Goal: Task Accomplishment & Management: Manage account settings

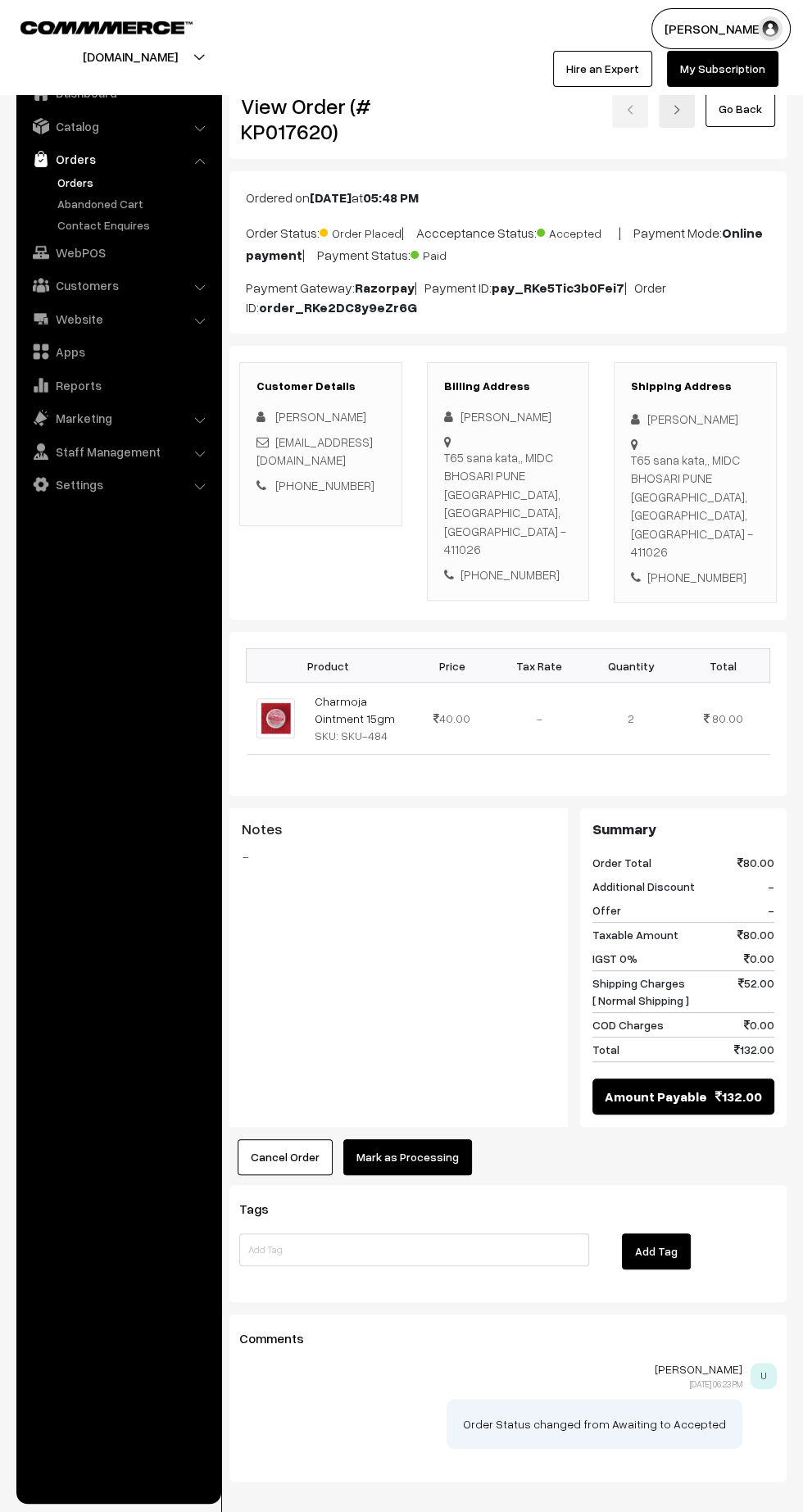
click at [436, 1139] on button "Mark as Processing" at bounding box center [408, 1157] width 129 height 36
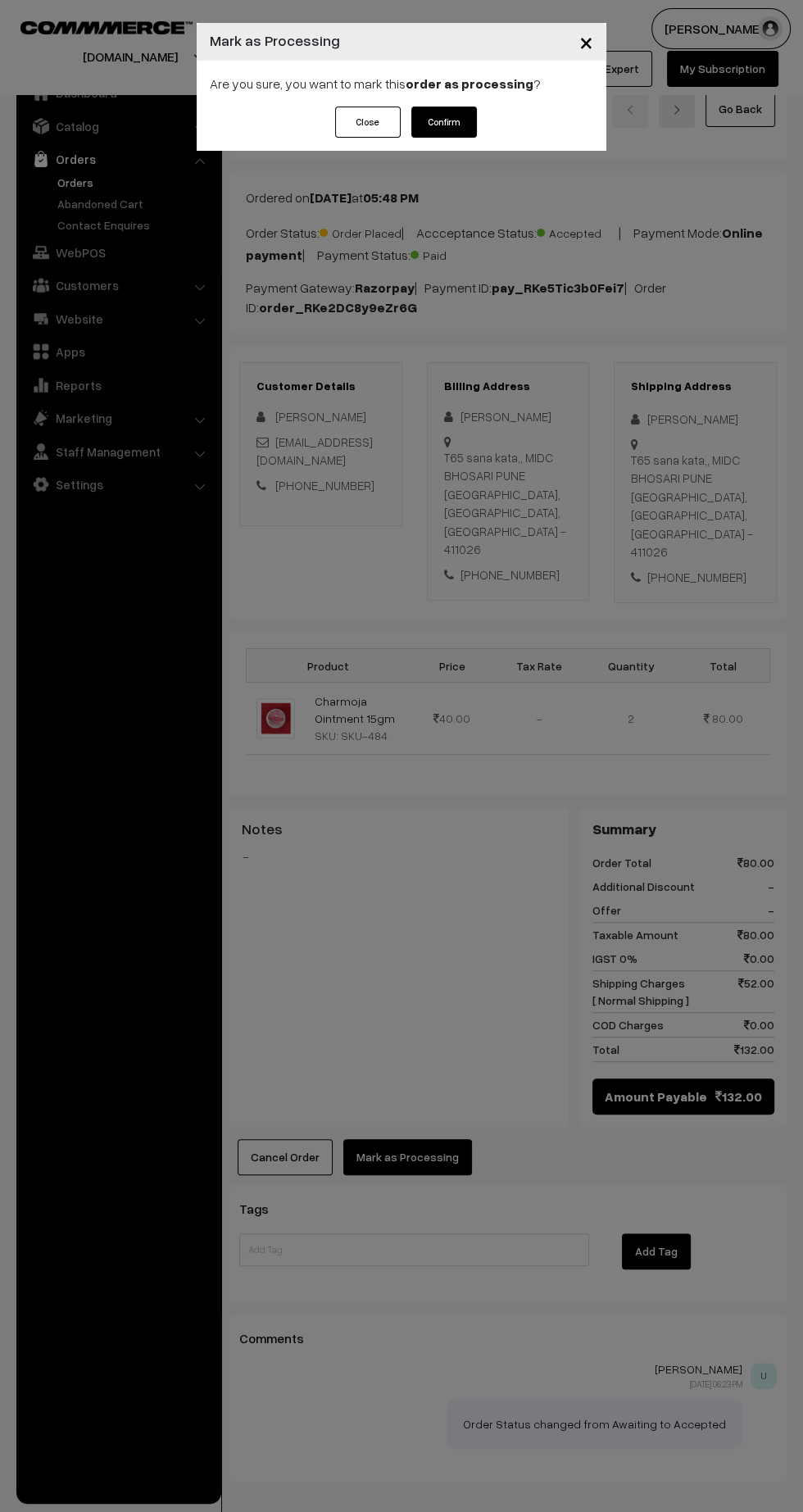
click at [463, 125] on button "Confirm" at bounding box center [444, 121] width 65 height 31
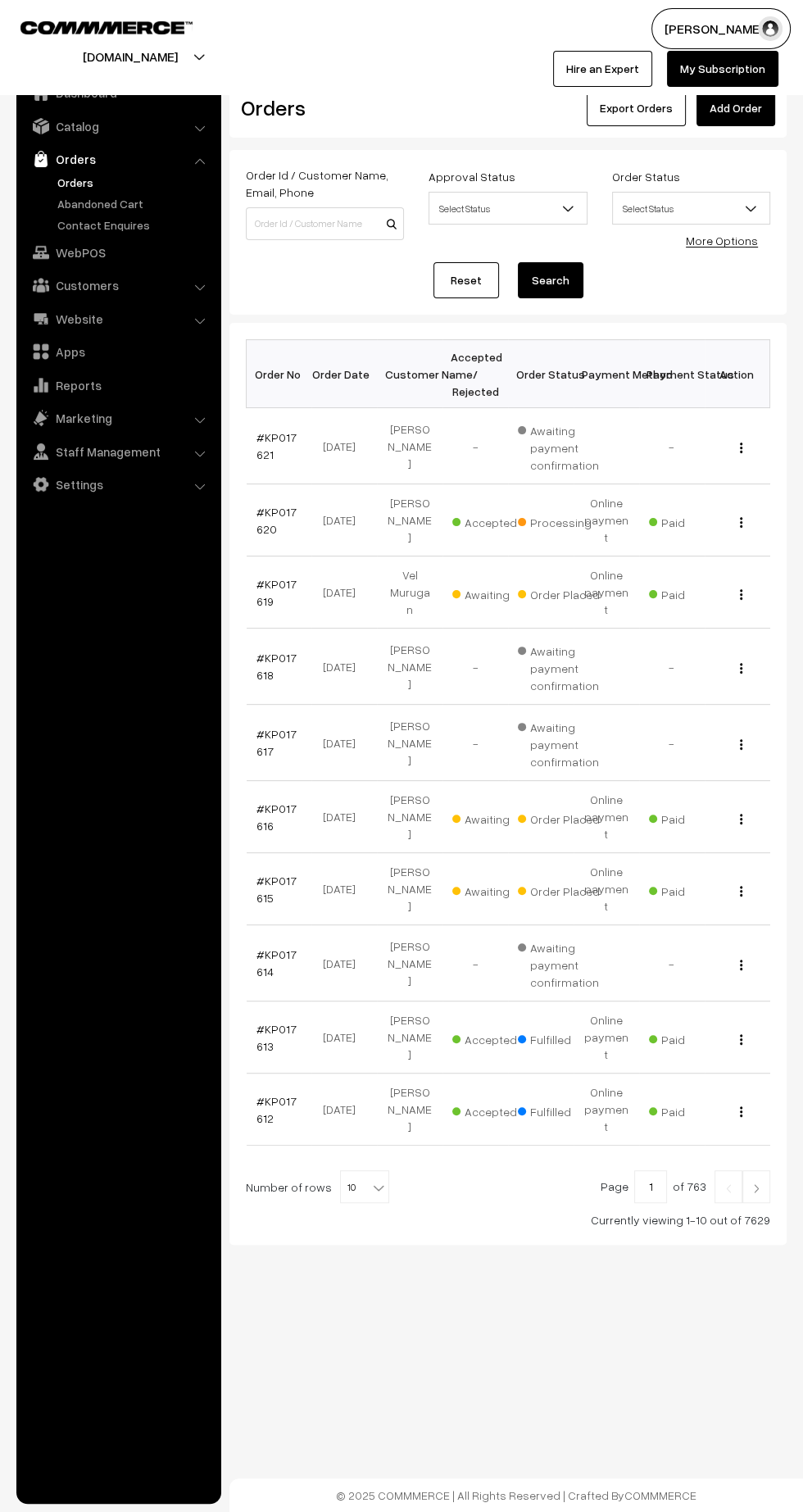
click at [265, 577] on link "#KP017619" at bounding box center [276, 592] width 40 height 31
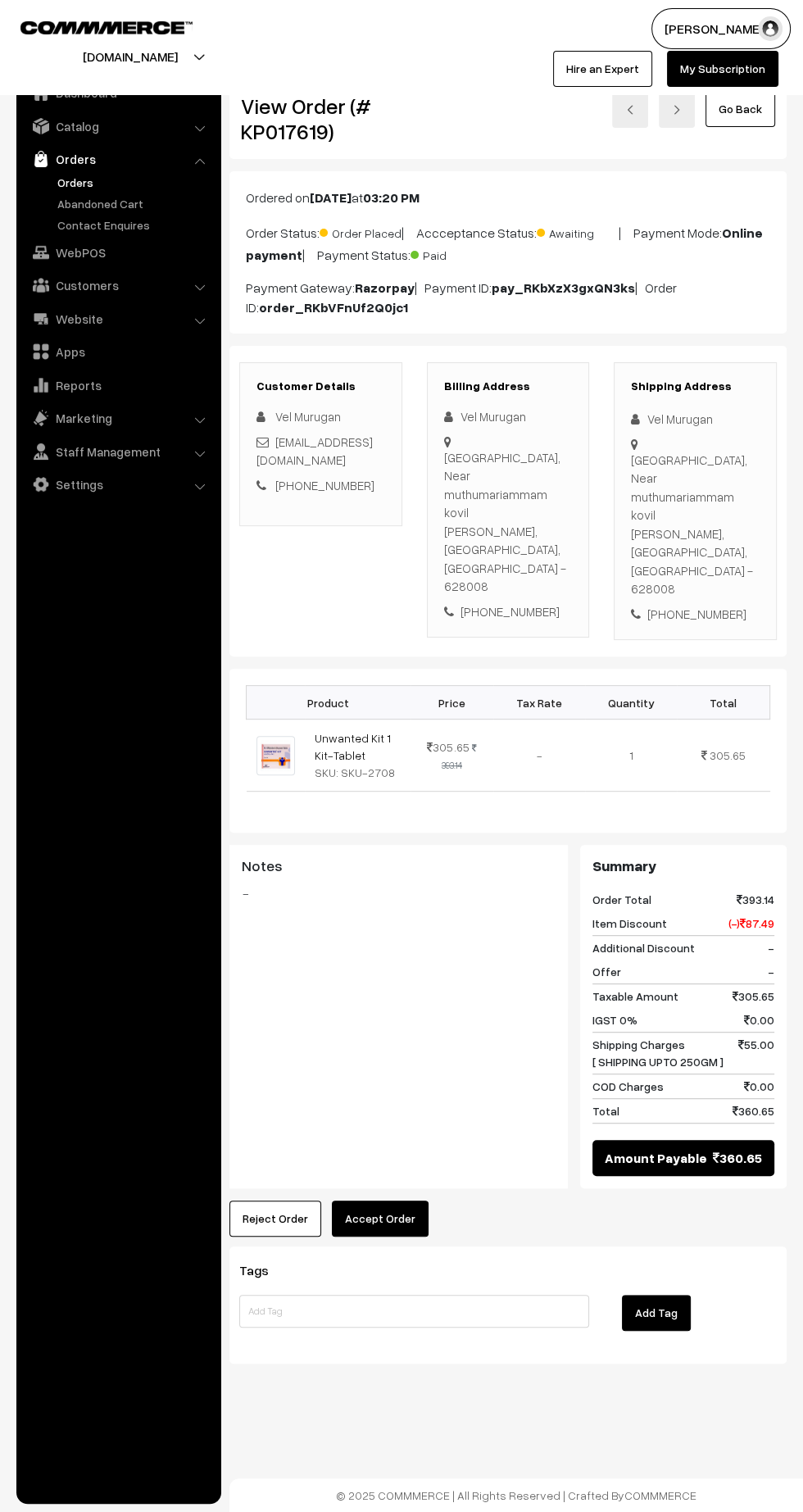
click at [371, 1200] on button "Accept Order" at bounding box center [381, 1218] width 97 height 36
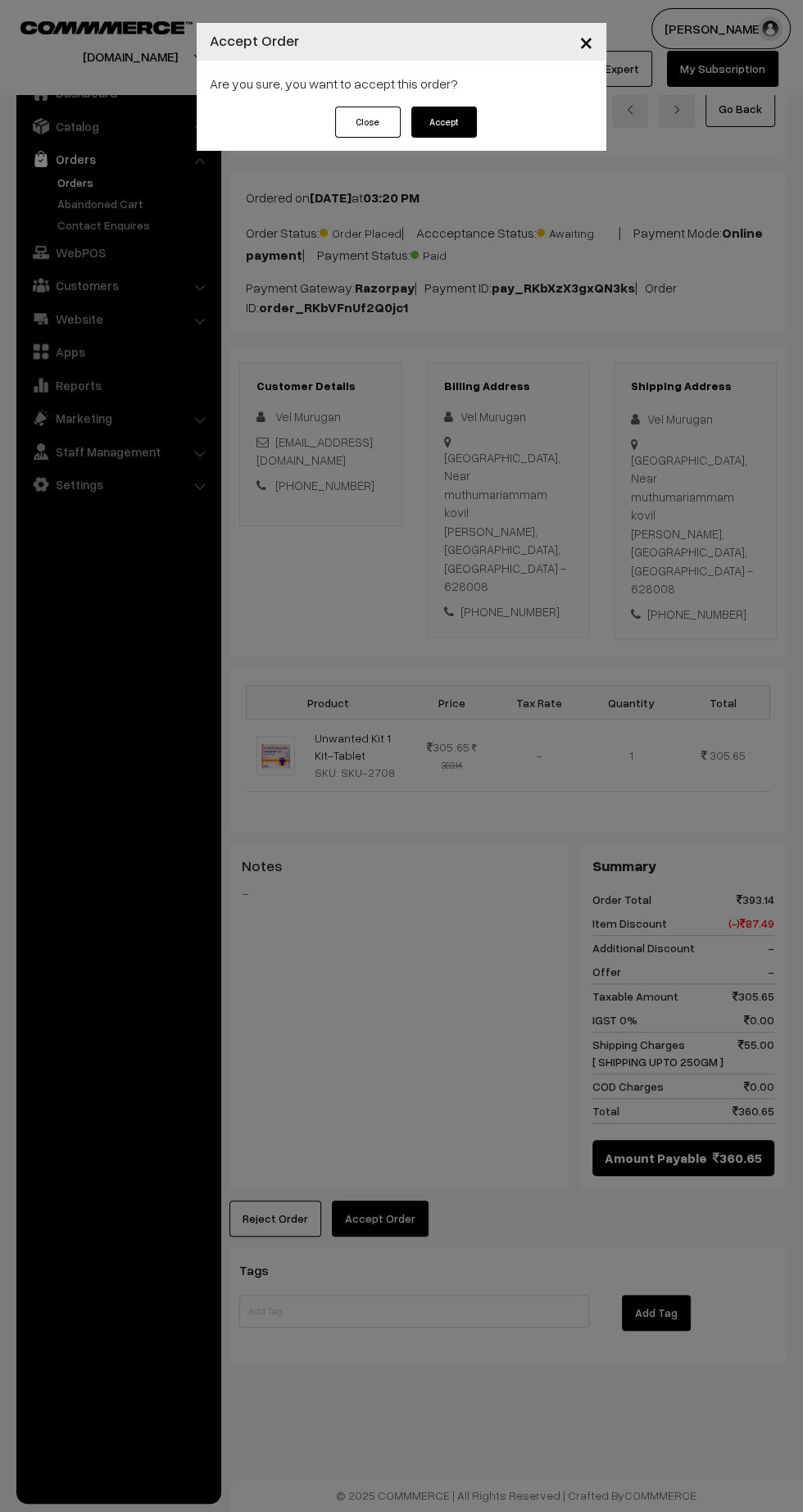
click at [443, 121] on button "Accept" at bounding box center [444, 121] width 65 height 31
click at [471, 119] on button "Confirm" at bounding box center [444, 121] width 65 height 31
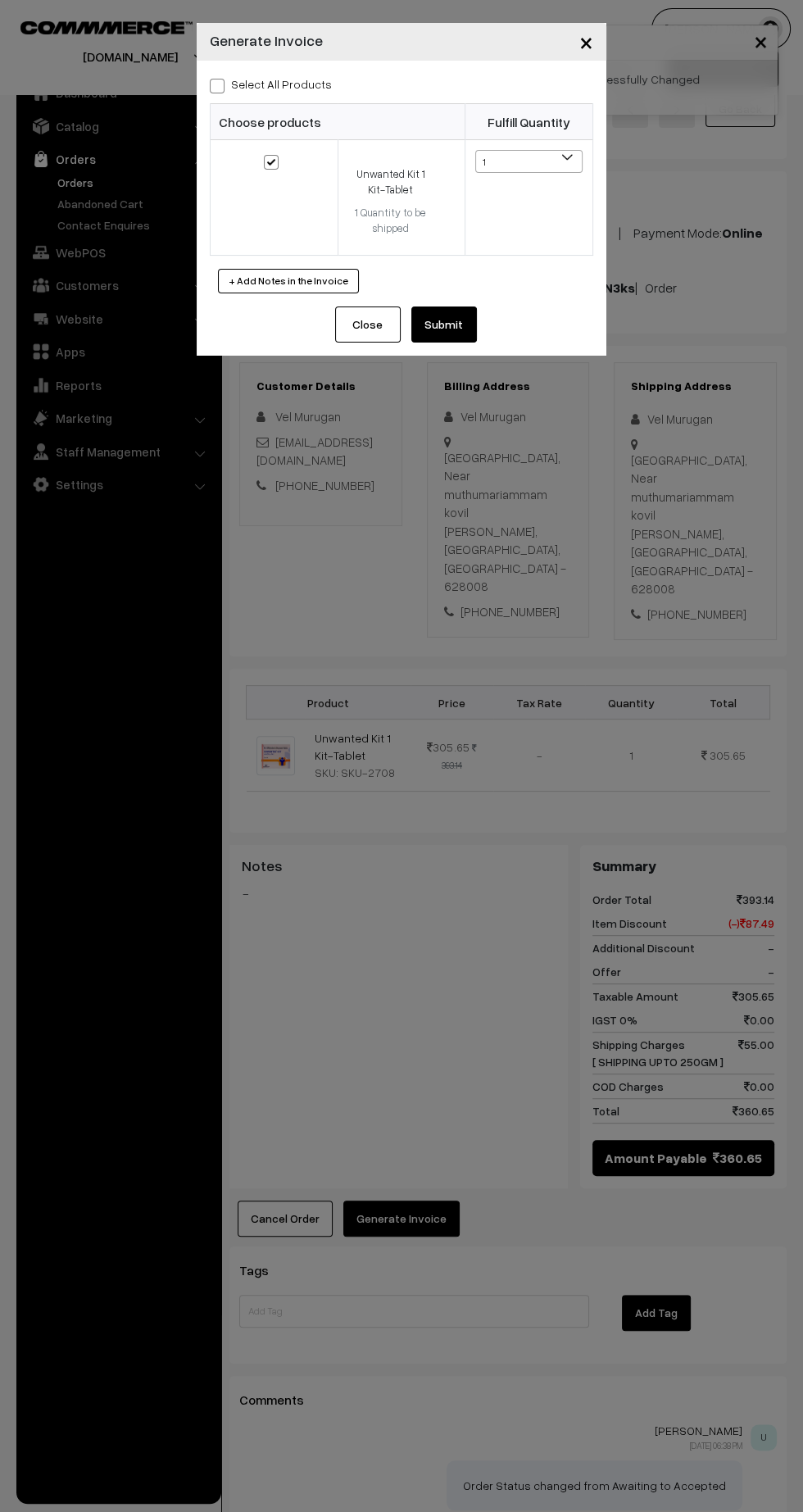
click at [455, 318] on button "Submit" at bounding box center [444, 325] width 65 height 36
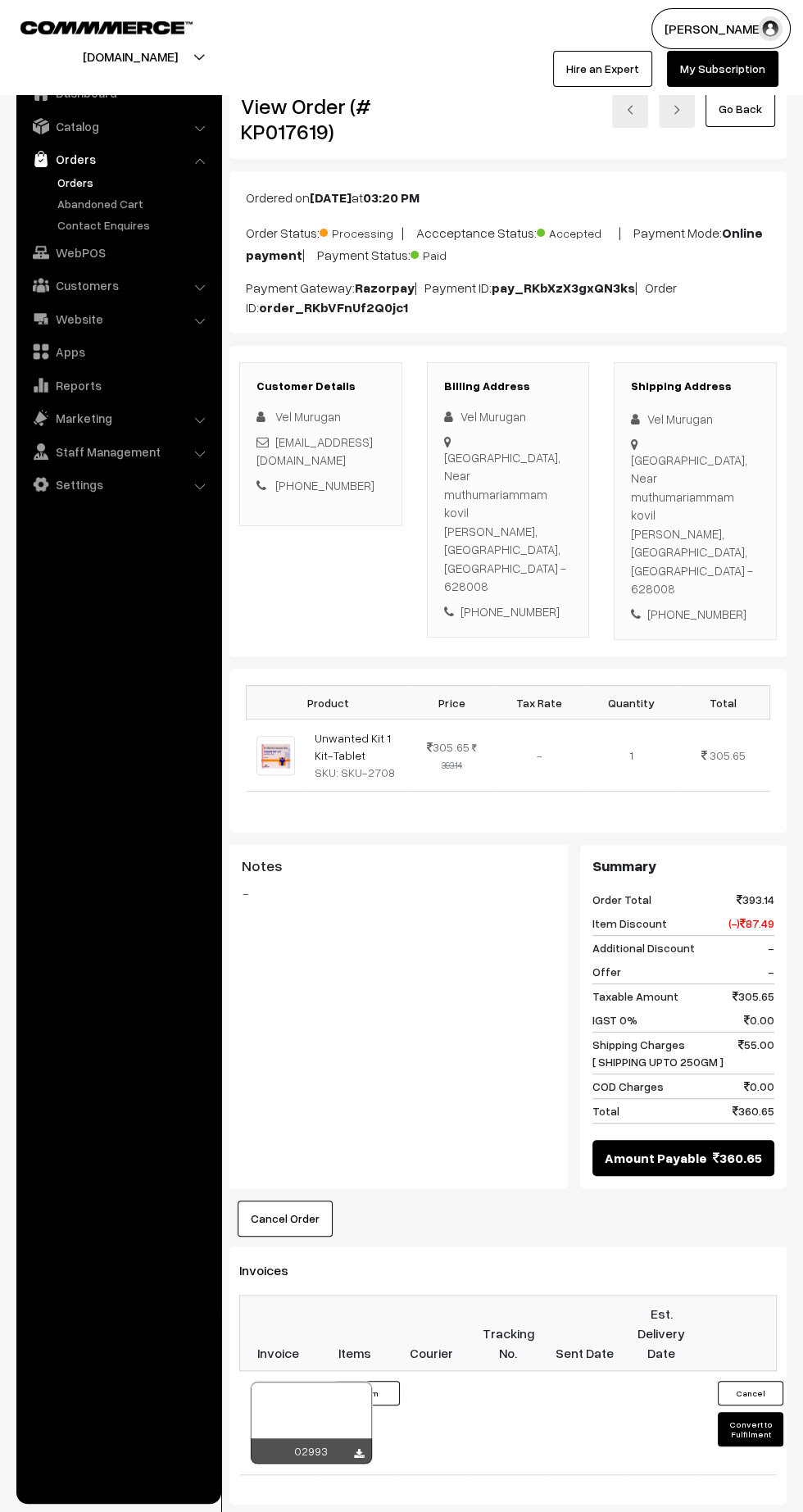
click at [365, 1438] on div "02993" at bounding box center [312, 1450] width 121 height 25
click at [358, 1449] on icon at bounding box center [359, 1453] width 10 height 10
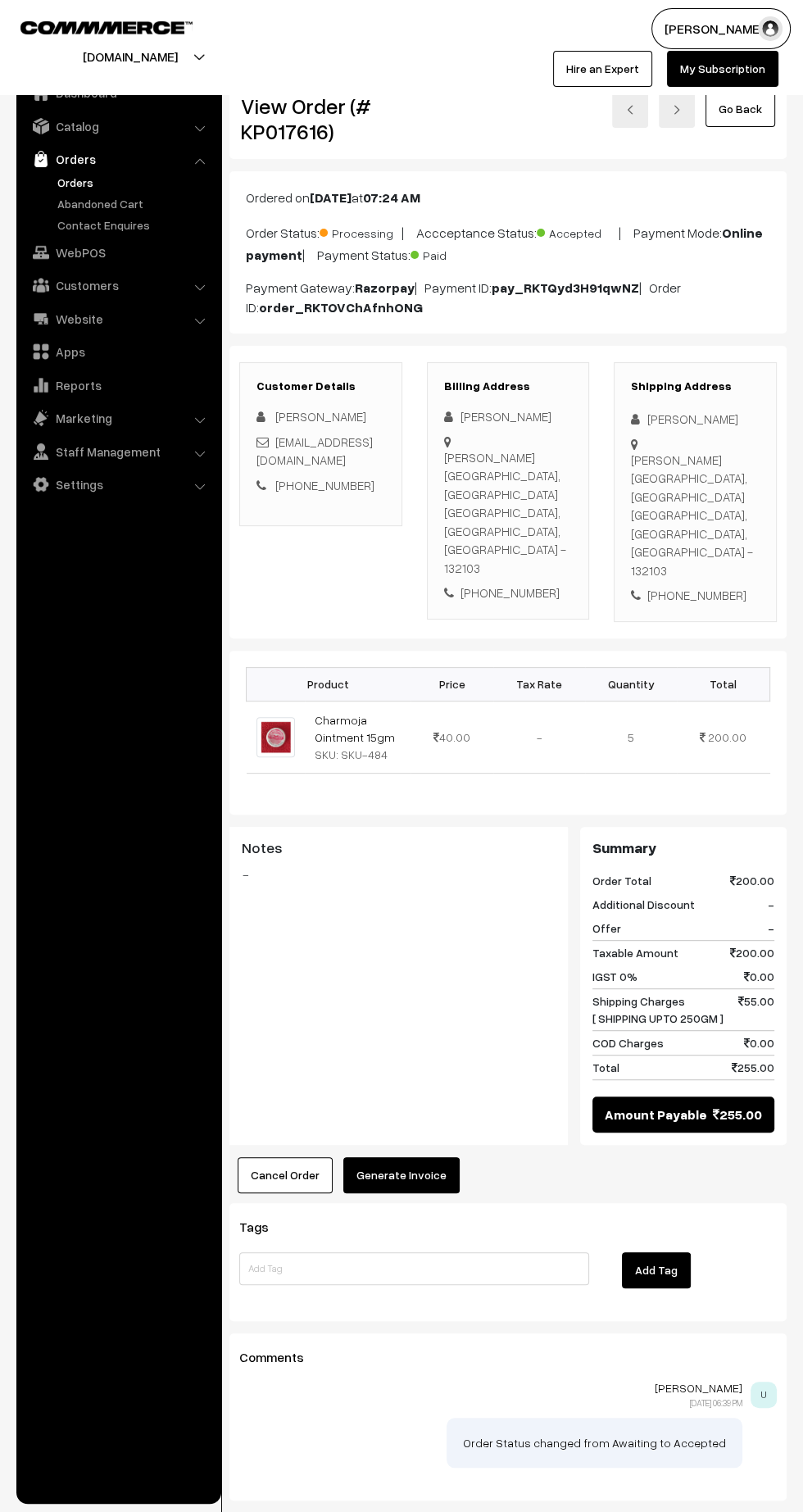
click at [422, 1158] on button "Generate Invoice" at bounding box center [401, 1175] width 117 height 36
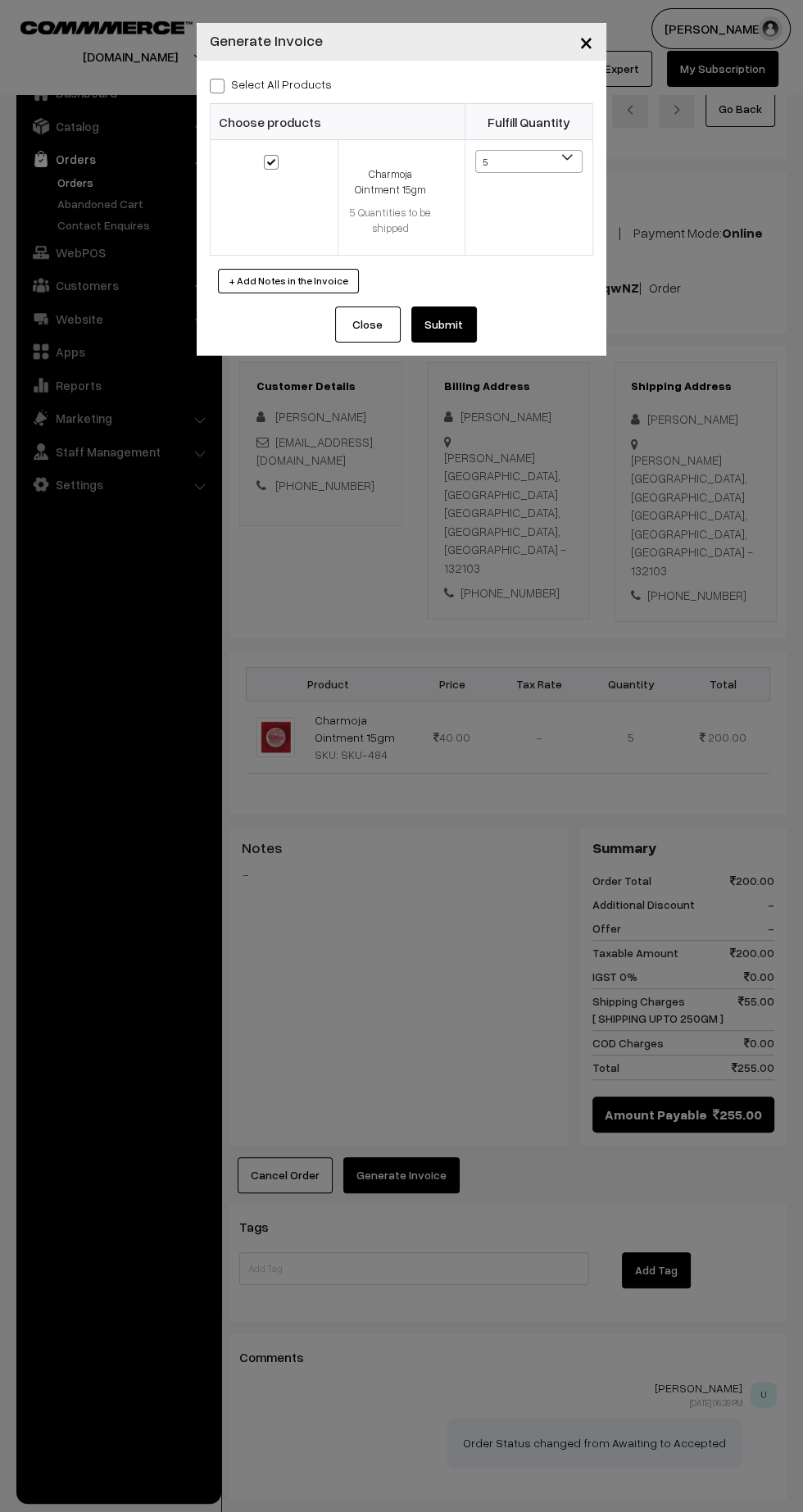
click at [445, 323] on button "Submit" at bounding box center [444, 325] width 65 height 36
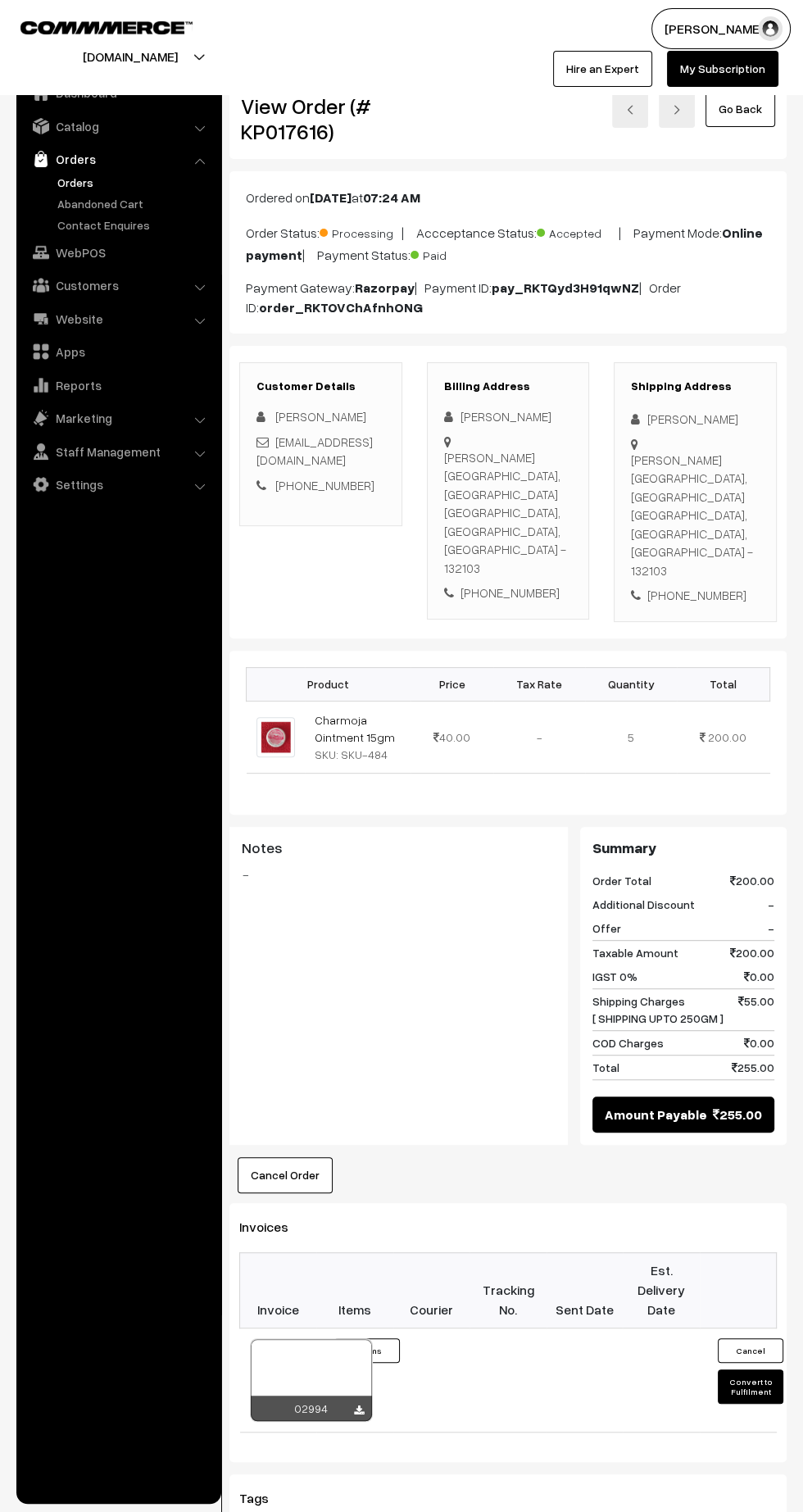
click at [360, 1406] on icon at bounding box center [359, 1410] width 10 height 10
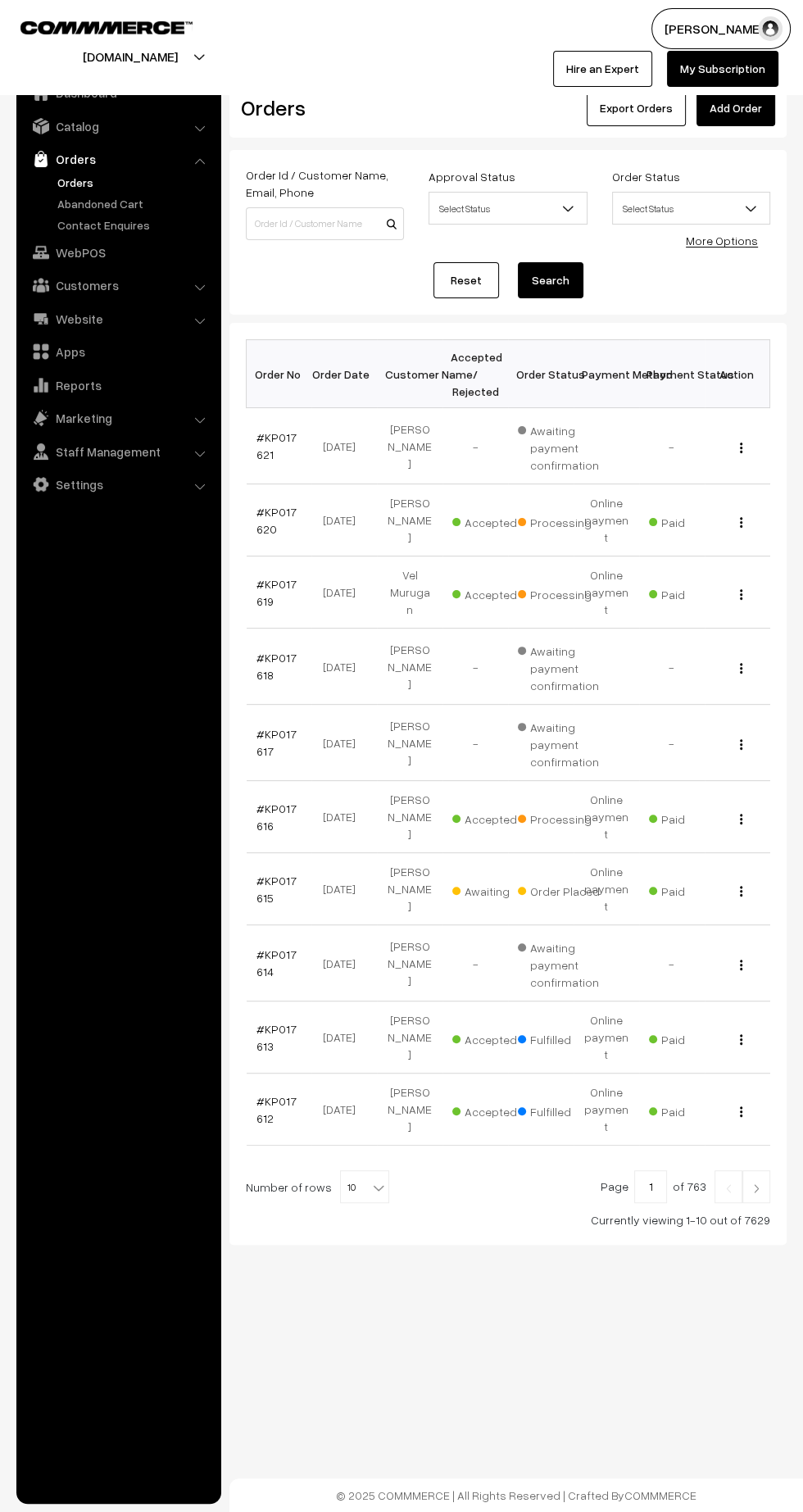
click at [280, 874] on link "#KP017615" at bounding box center [276, 889] width 40 height 31
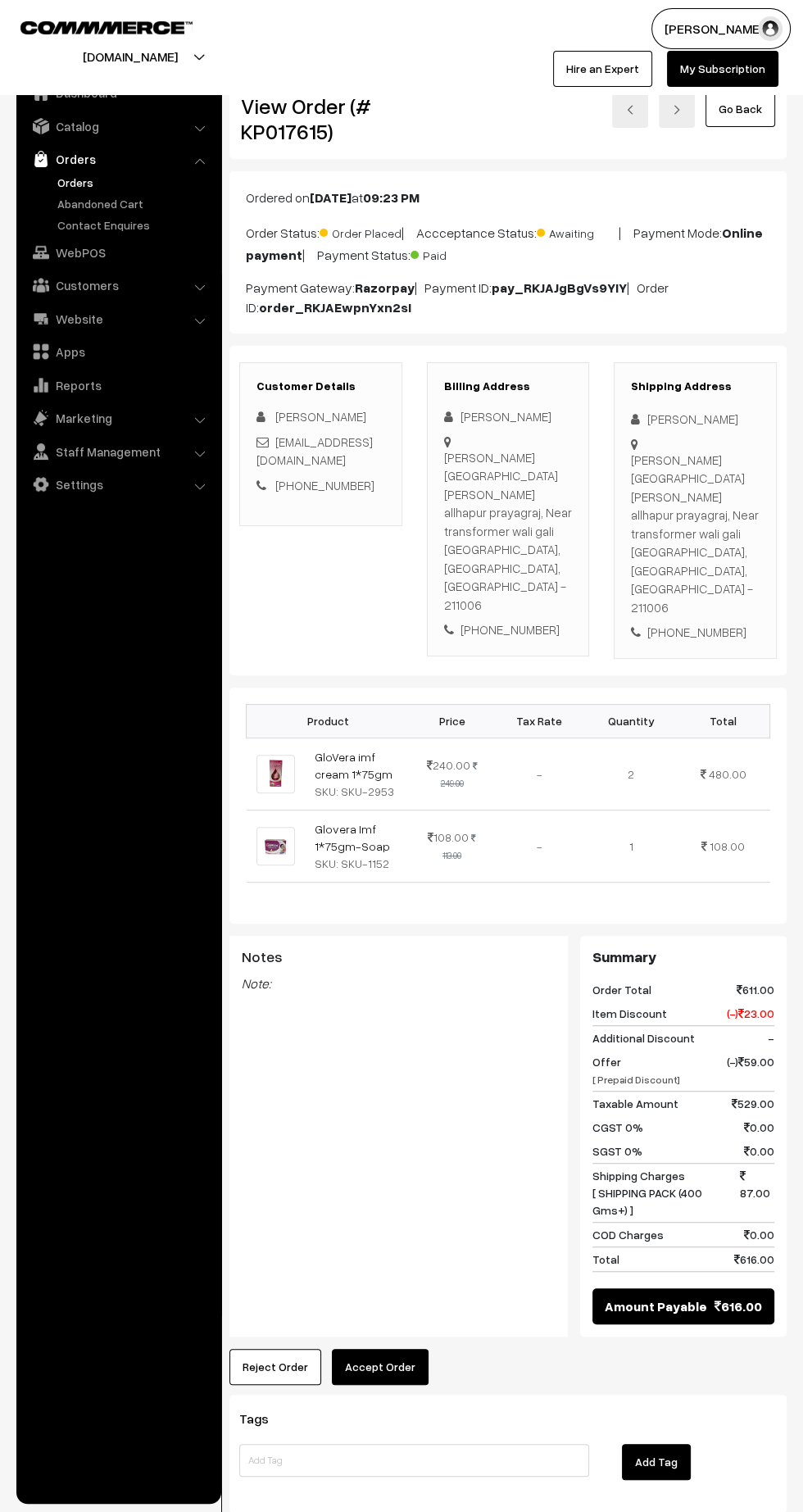
click at [388, 1349] on button "Accept Order" at bounding box center [381, 1366] width 97 height 36
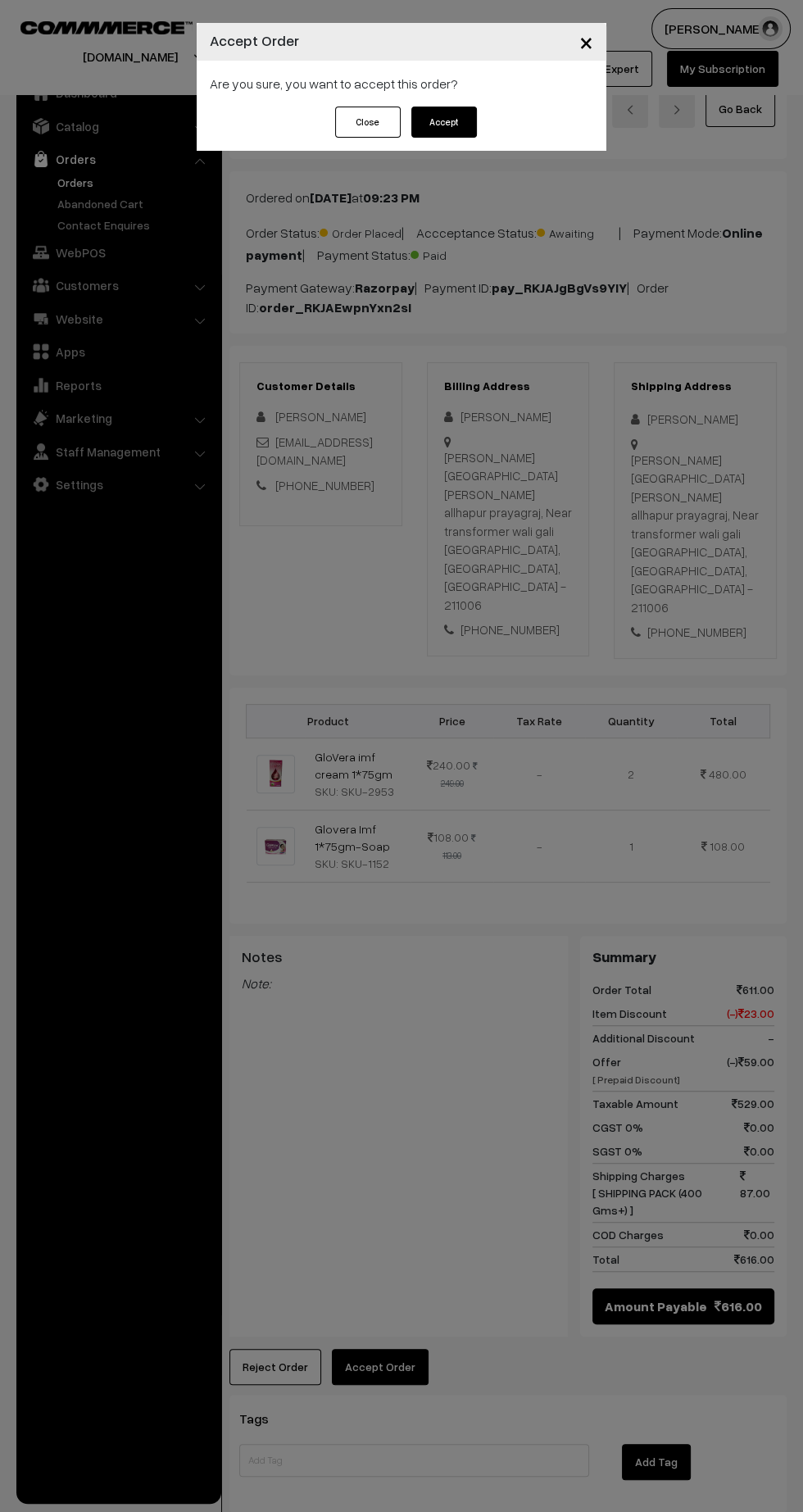
click at [444, 121] on button "Accept" at bounding box center [444, 121] width 65 height 31
click at [402, 1295] on div "× Accept Order Are you sure, you want to accept this order? Close Please Wait…" at bounding box center [401, 756] width 803 height 1512
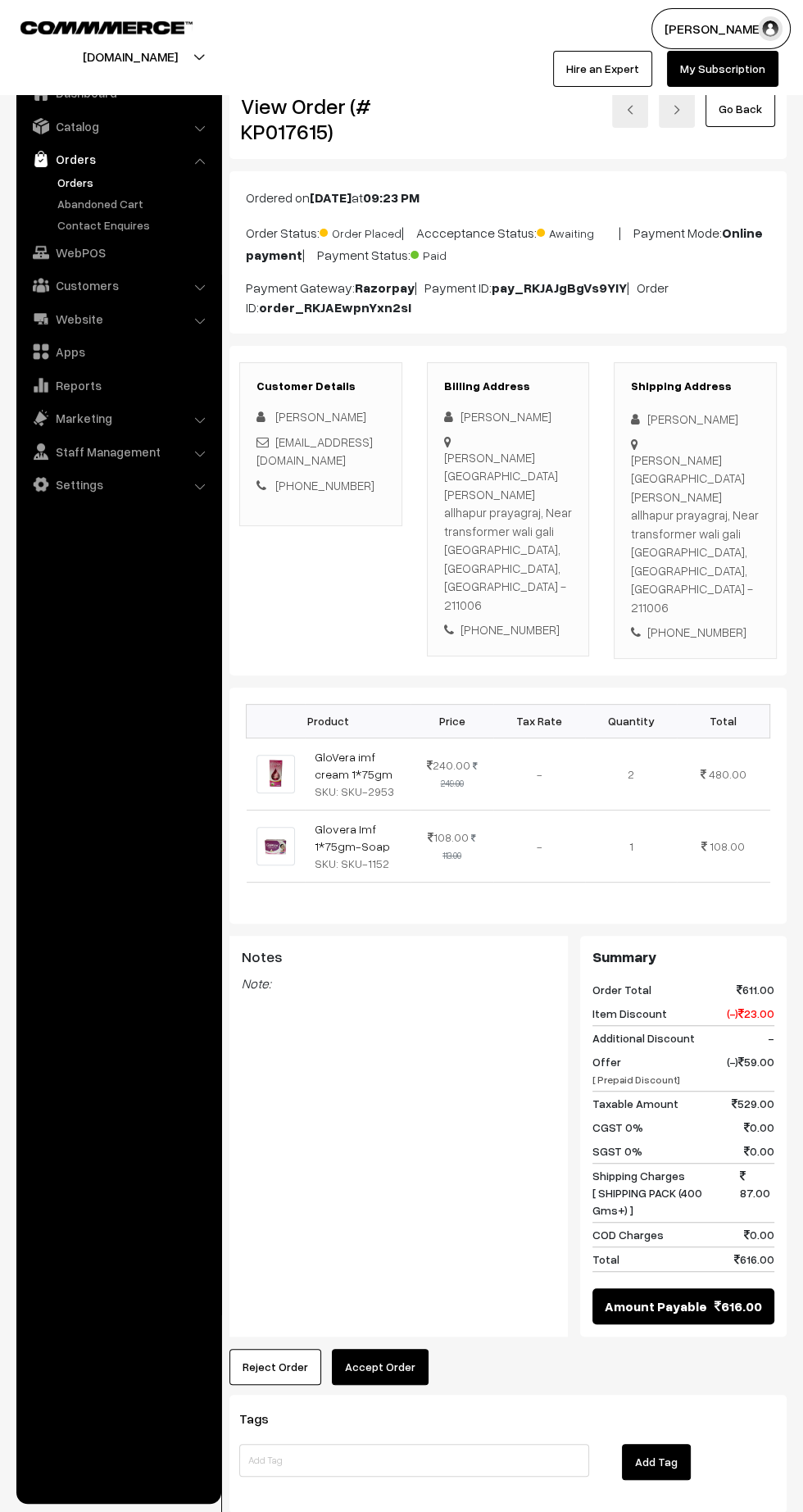
click at [392, 1349] on button "Accept Order" at bounding box center [381, 1366] width 97 height 36
click at [431, 1349] on button "Mark as Processing" at bounding box center [408, 1366] width 129 height 36
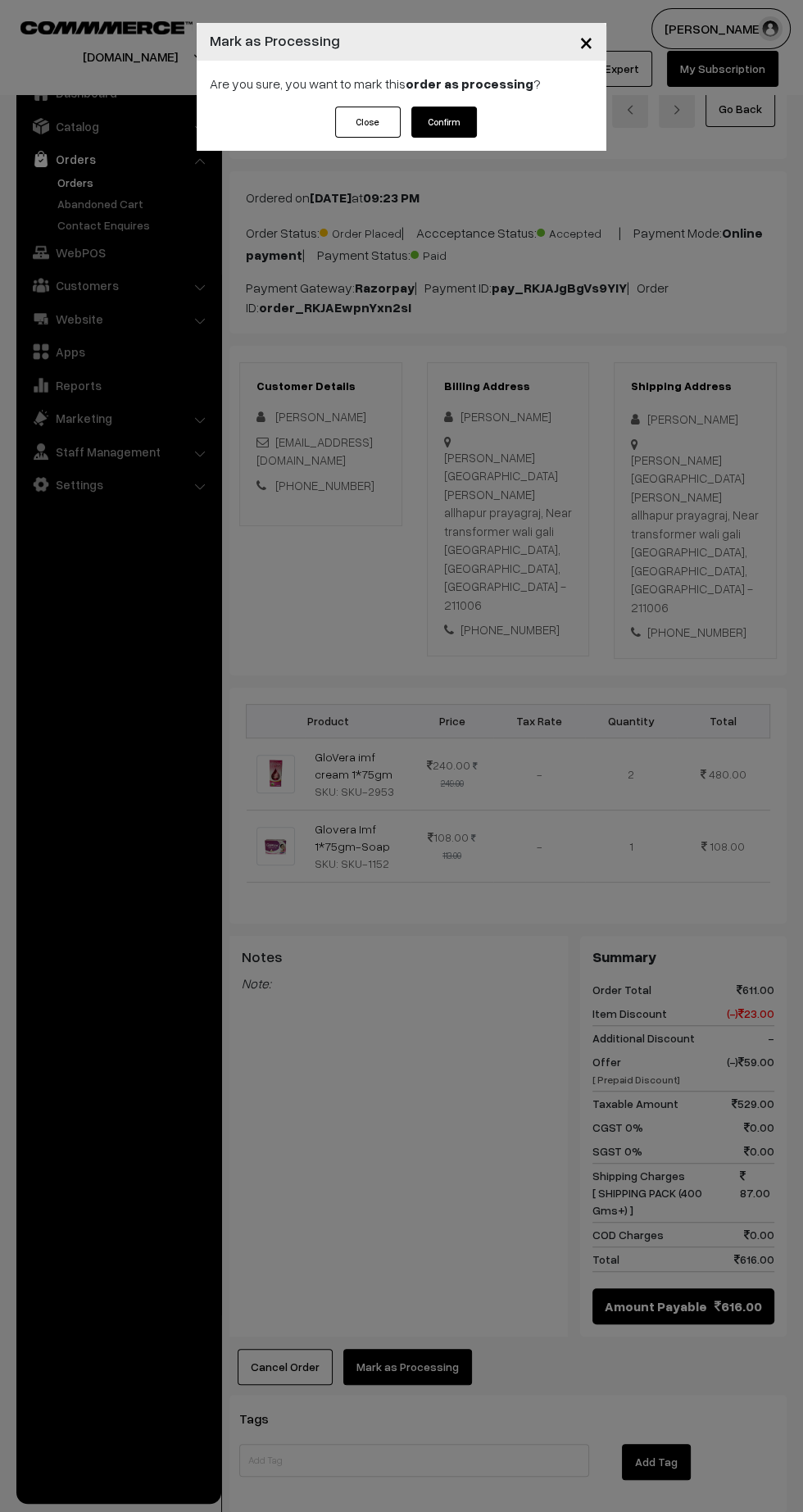
click at [452, 131] on button "Confirm" at bounding box center [444, 121] width 65 height 31
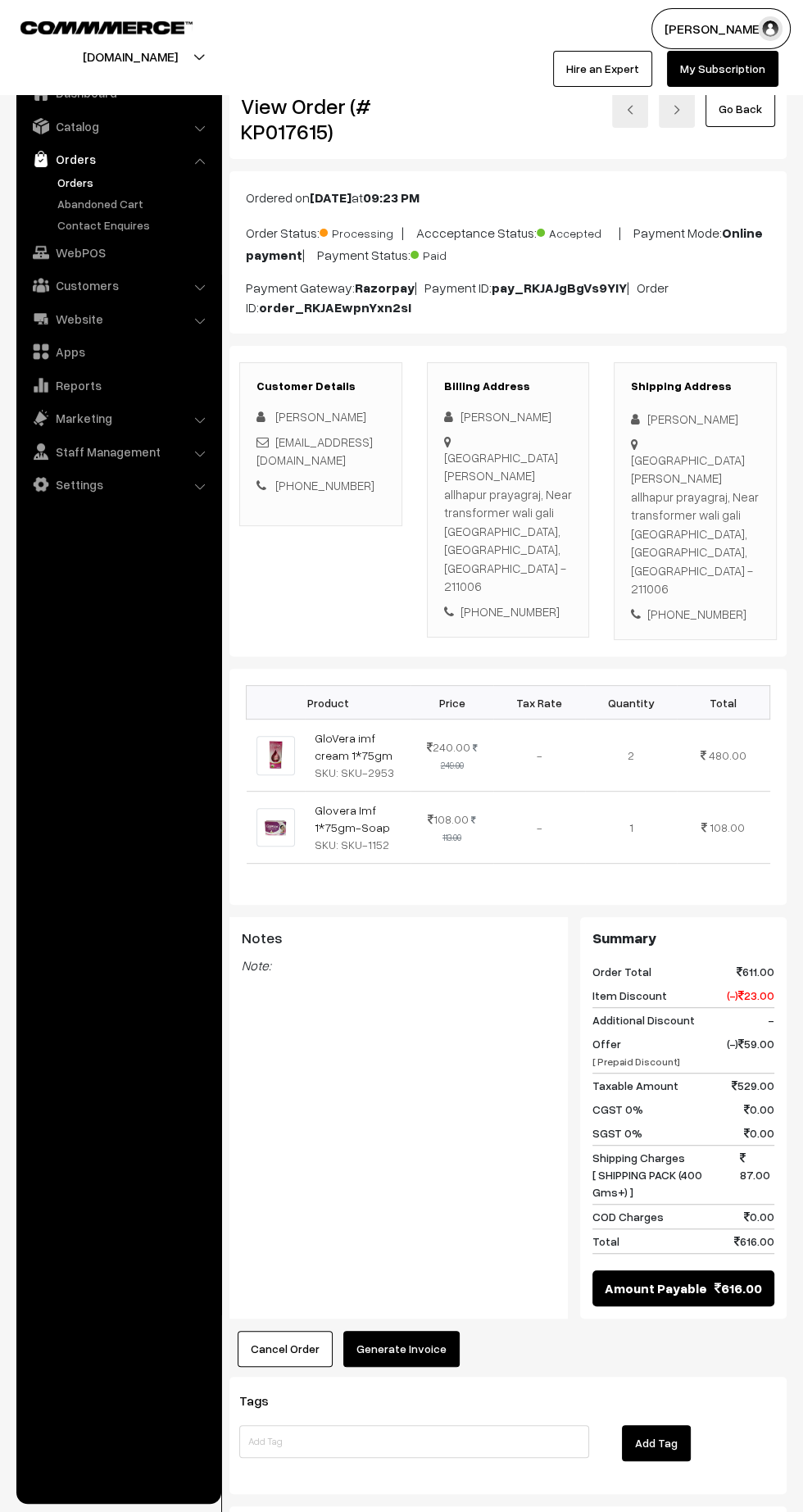
click at [419, 1331] on button "Generate Invoice" at bounding box center [401, 1349] width 117 height 36
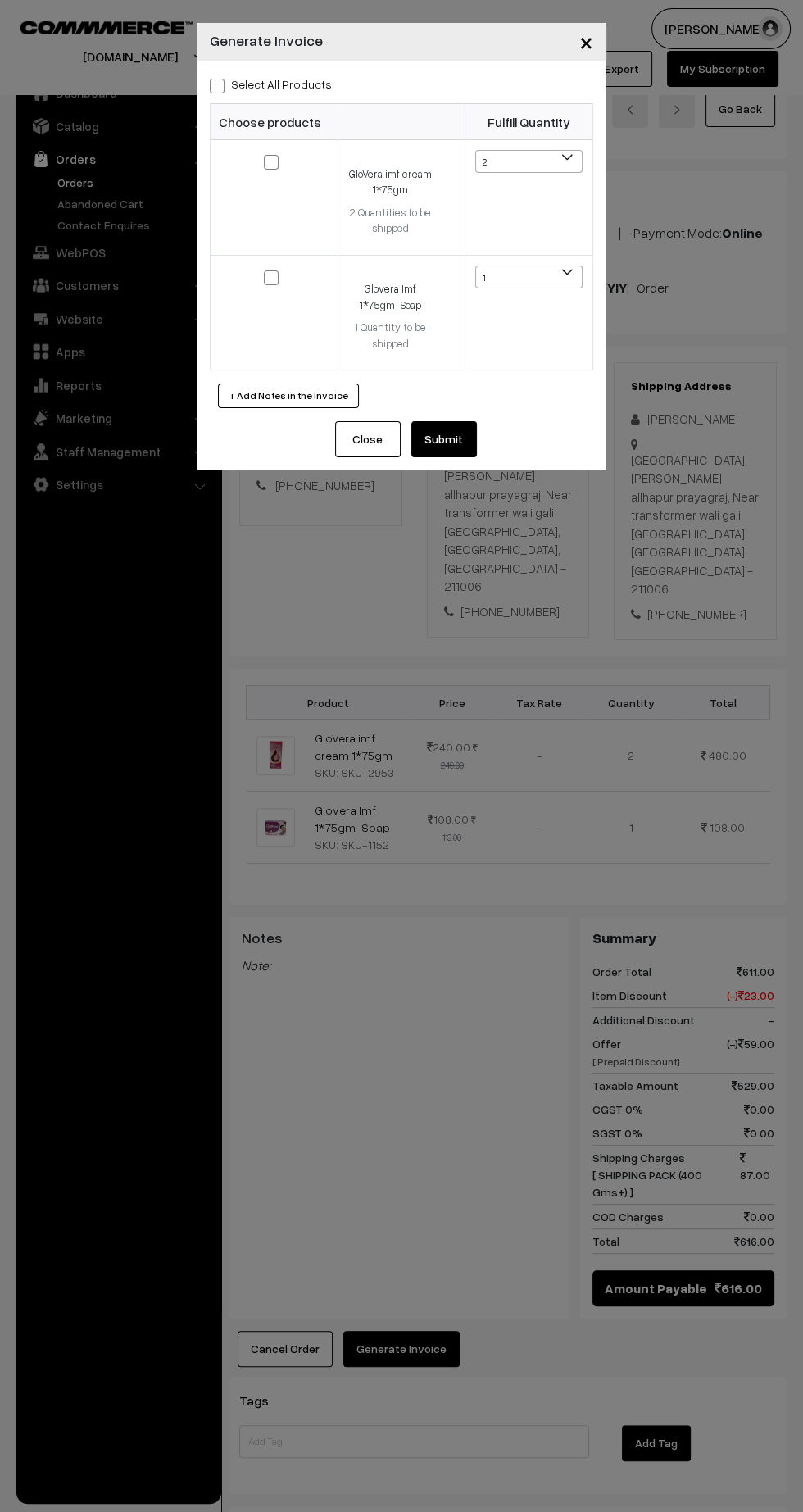
click at [200, 68] on div "Select All Products Choose products Fulfill Quantity 2 1 2 1 1" at bounding box center [401, 241] width 409 height 361
click at [215, 82] on span at bounding box center [217, 86] width 15 height 15
click at [215, 82] on input "Select All Products" at bounding box center [215, 82] width 10 height 10
checkbox input "true"
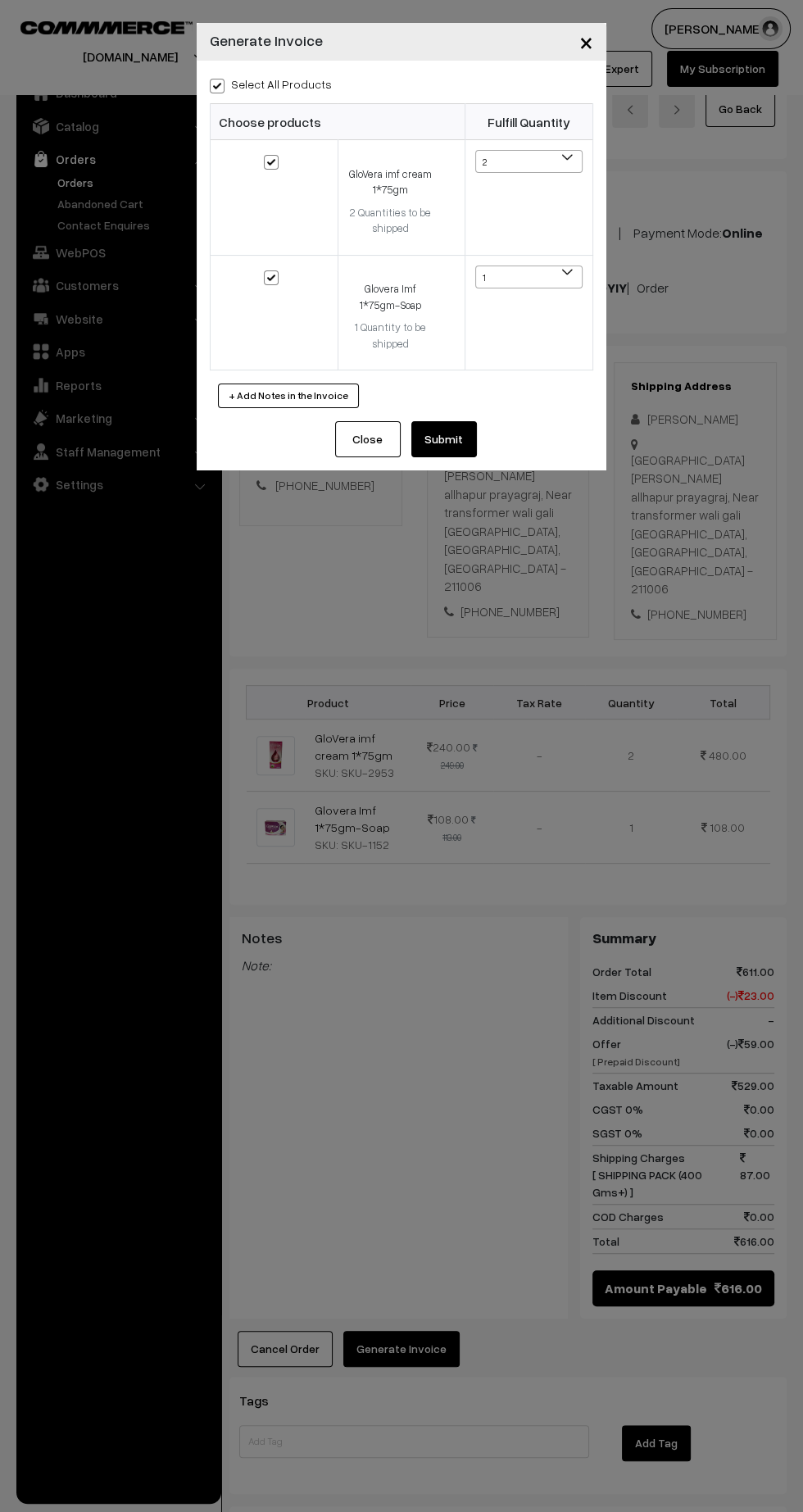
checkbox input "true"
click at [461, 451] on button "Submit" at bounding box center [444, 439] width 65 height 36
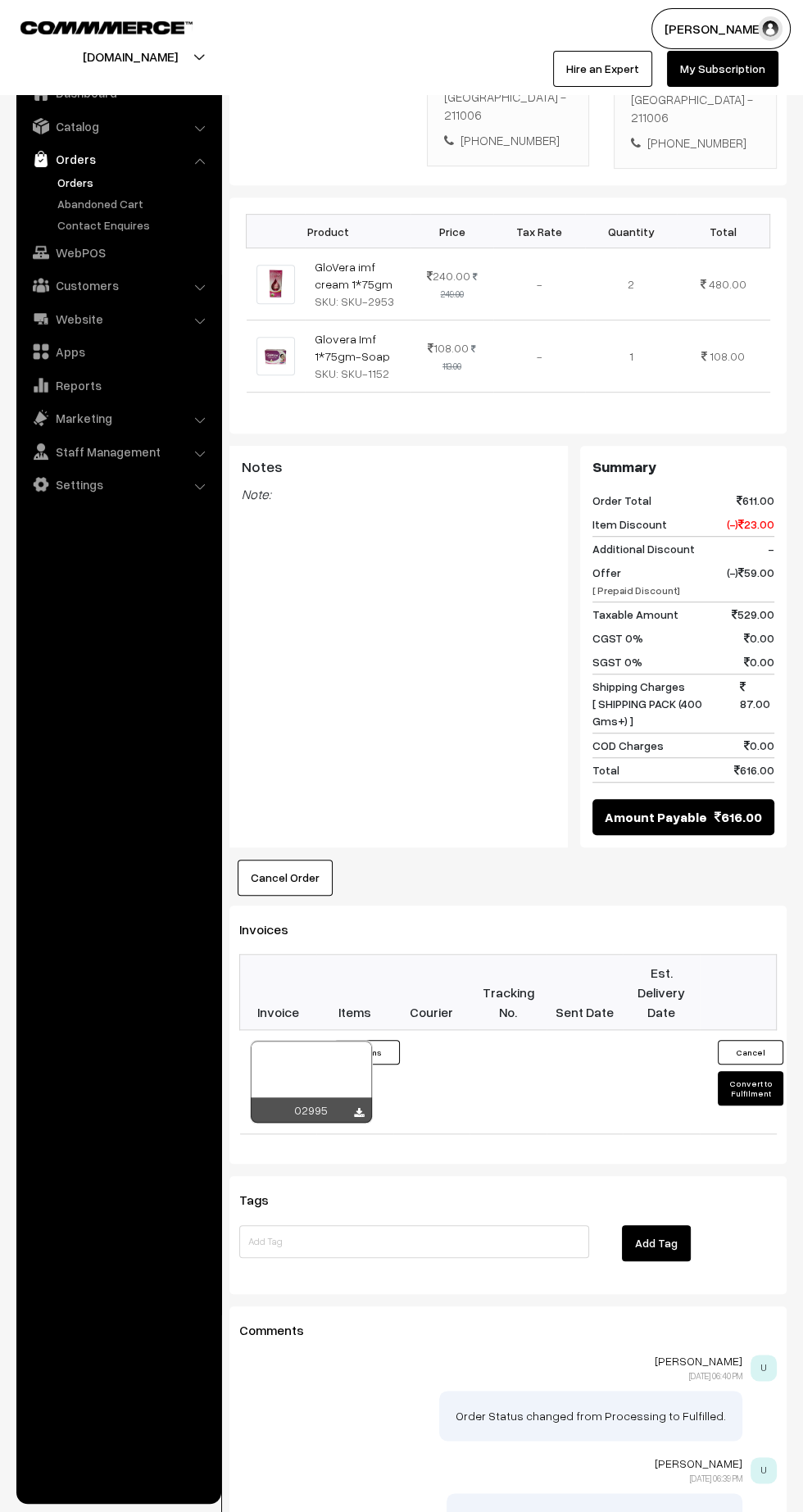
scroll to position [471, 0]
click at [358, 1108] on icon at bounding box center [359, 1113] width 10 height 10
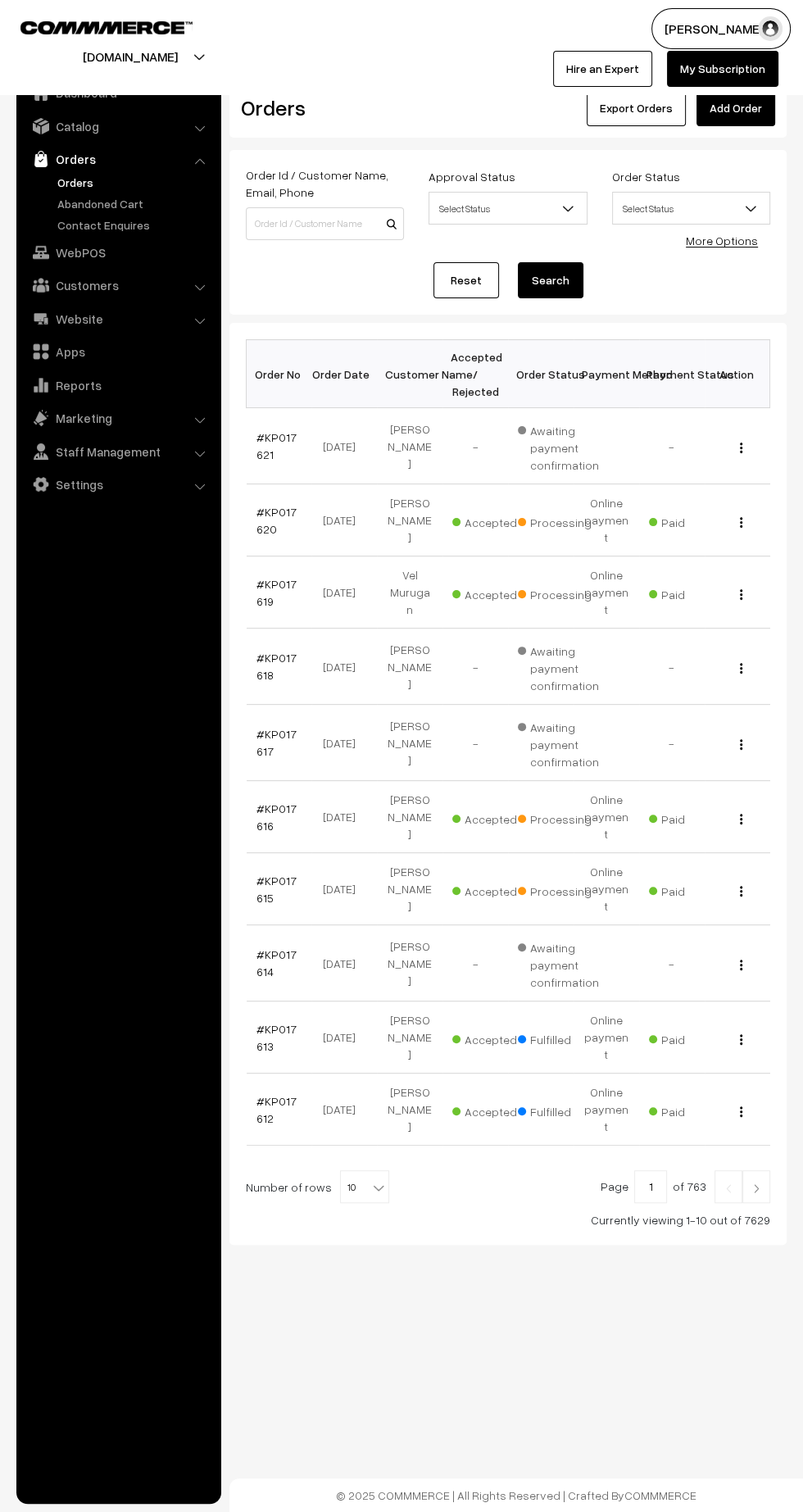
click at [260, 451] on link "#KP017621" at bounding box center [276, 445] width 40 height 31
